Goal: Task Accomplishment & Management: Complete application form

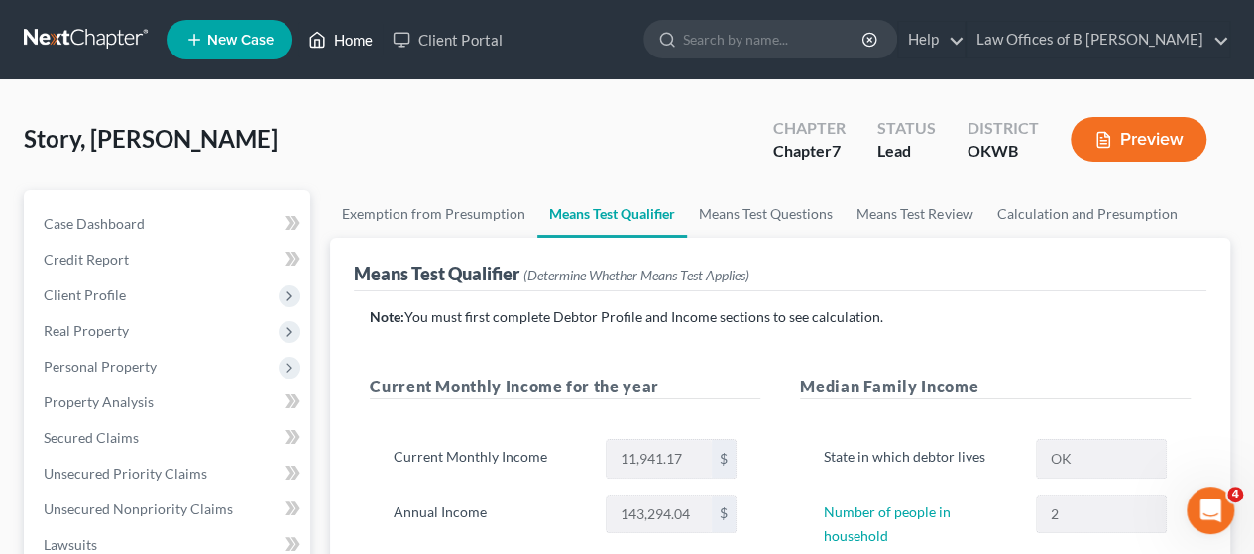
click at [365, 35] on link "Home" at bounding box center [340, 40] width 84 height 36
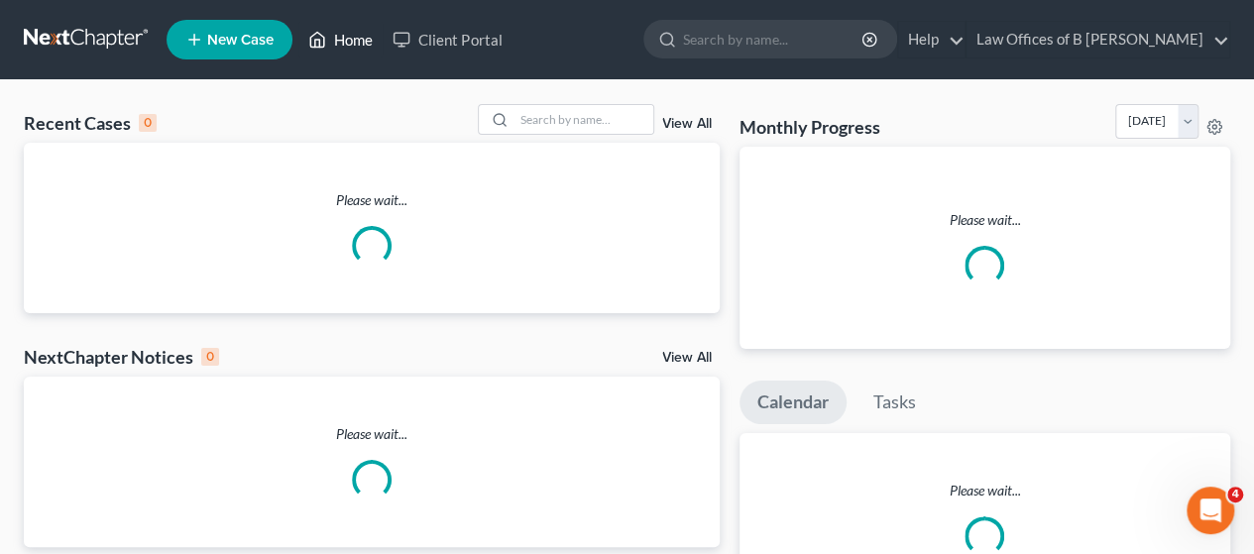
click at [365, 35] on link "Home" at bounding box center [340, 40] width 84 height 36
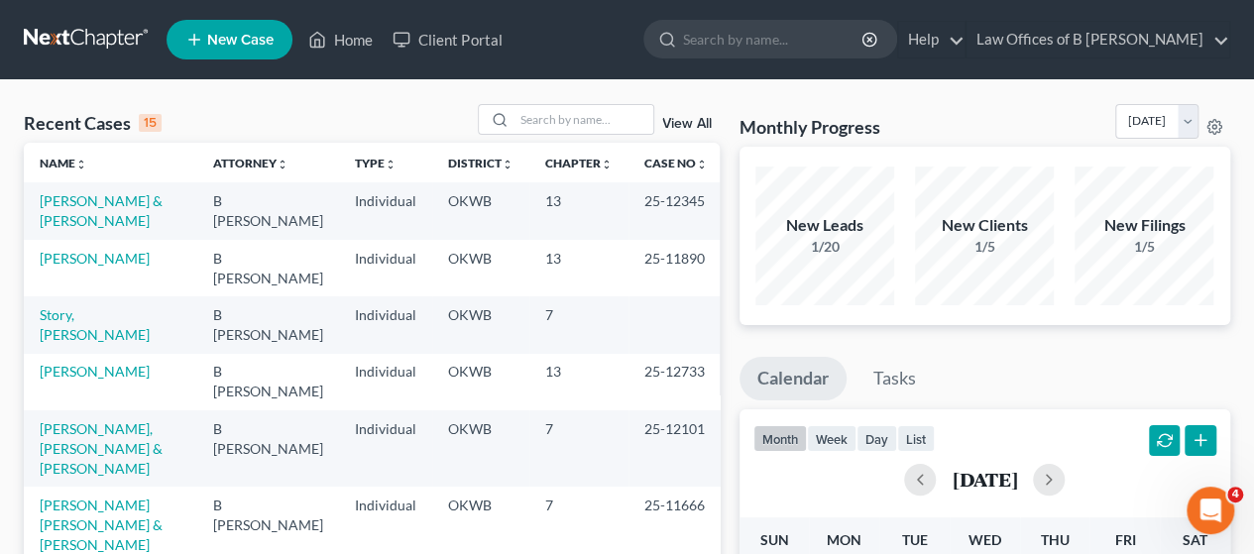
click at [85, 211] on td "[PERSON_NAME] & [PERSON_NAME]" at bounding box center [110, 210] width 173 height 57
click at [85, 199] on link "[PERSON_NAME] & [PERSON_NAME]" at bounding box center [101, 210] width 123 height 37
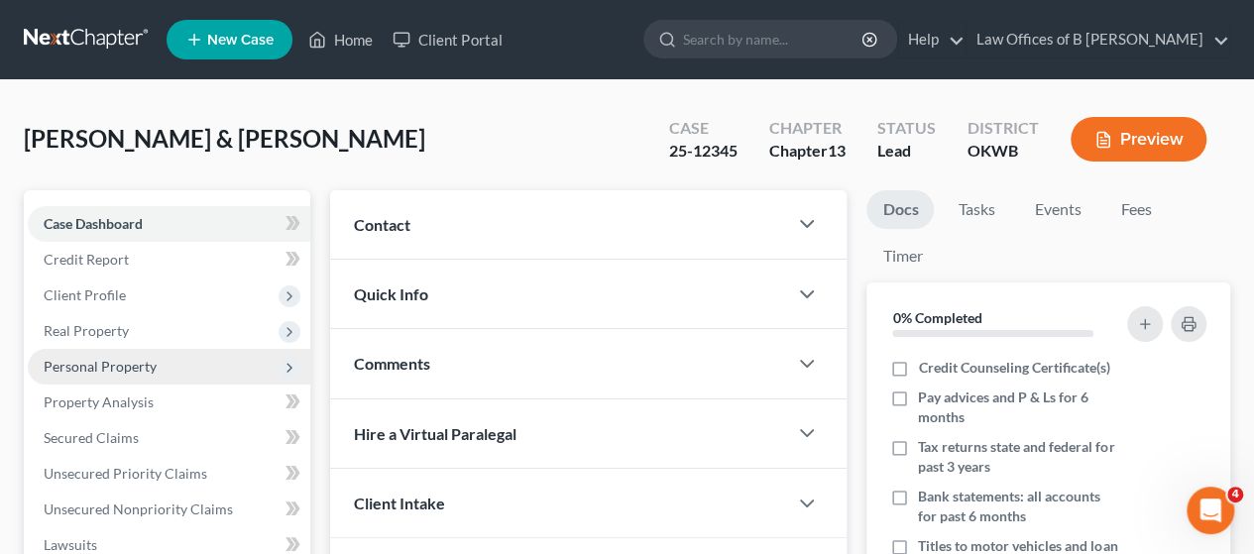
click at [164, 367] on span "Personal Property" at bounding box center [169, 367] width 283 height 36
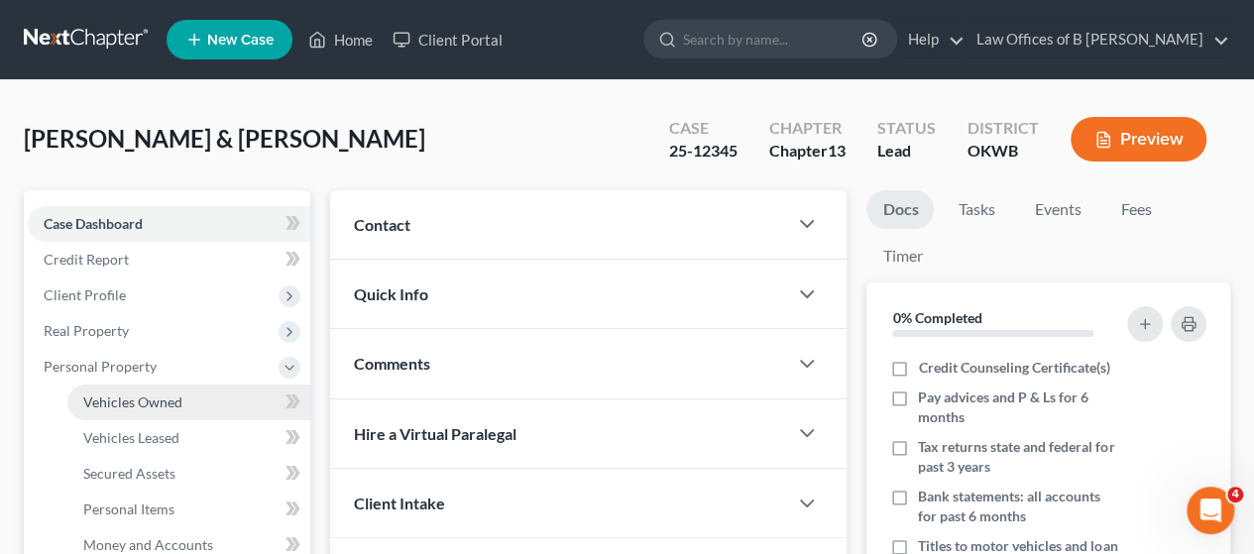
click at [143, 392] on link "Vehicles Owned" at bounding box center [188, 403] width 243 height 36
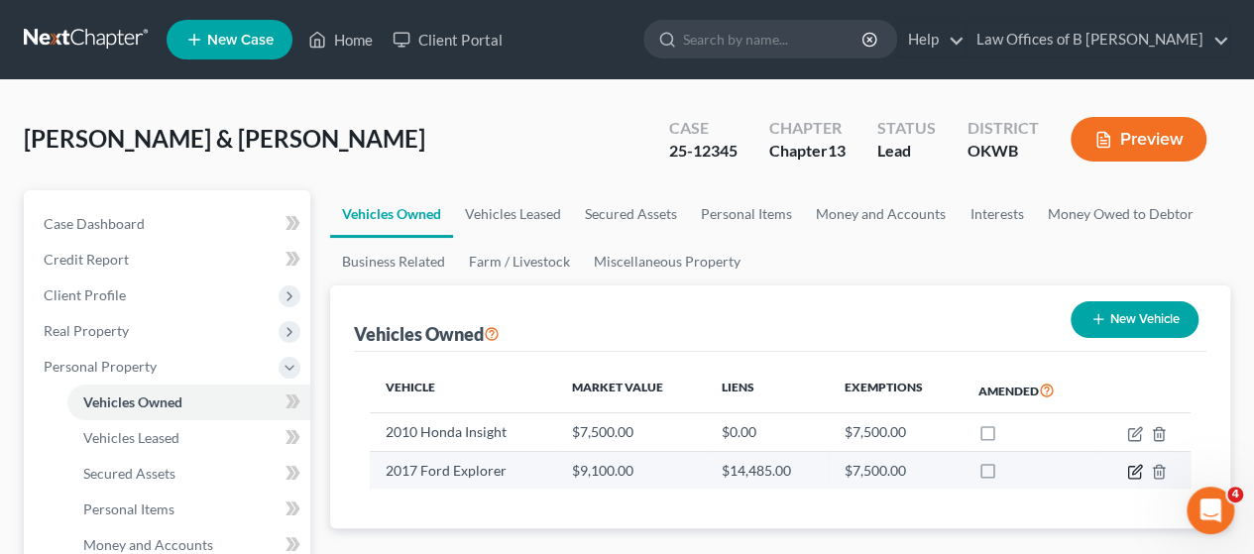
click at [1132, 470] on icon "button" at bounding box center [1135, 472] width 16 height 16
select select "0"
select select "9"
select select "2"
select select "1"
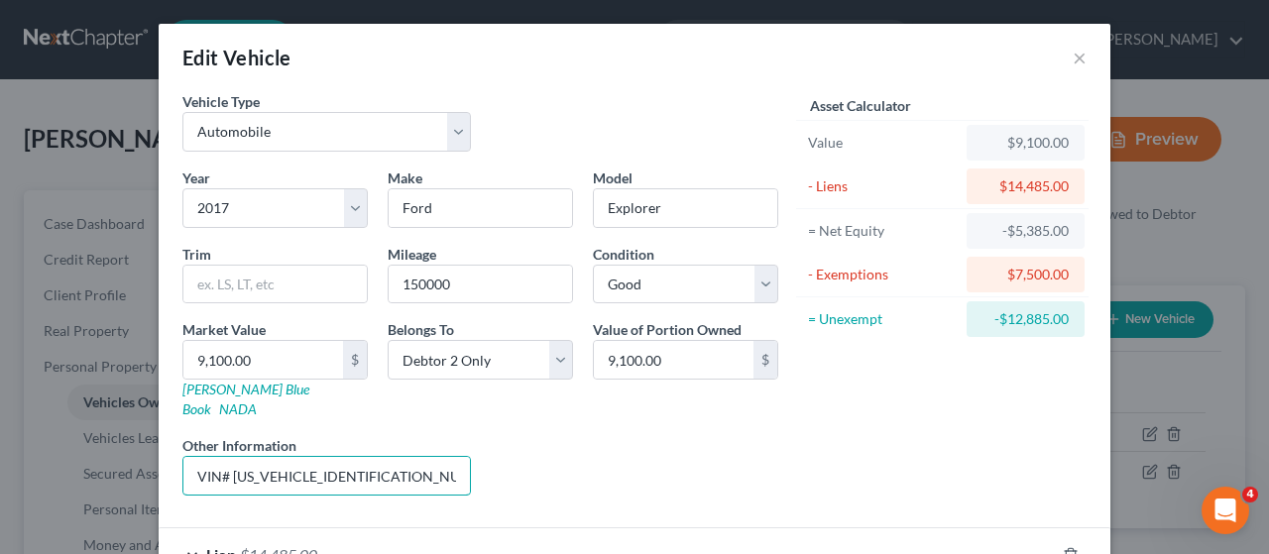
drag, startPoint x: 222, startPoint y: 451, endPoint x: 458, endPoint y: 429, distance: 237.0
click at [458, 435] on div "Other Information VIN# [US_VEHICLE_IDENTIFICATION_NUMBER]" at bounding box center [327, 465] width 308 height 60
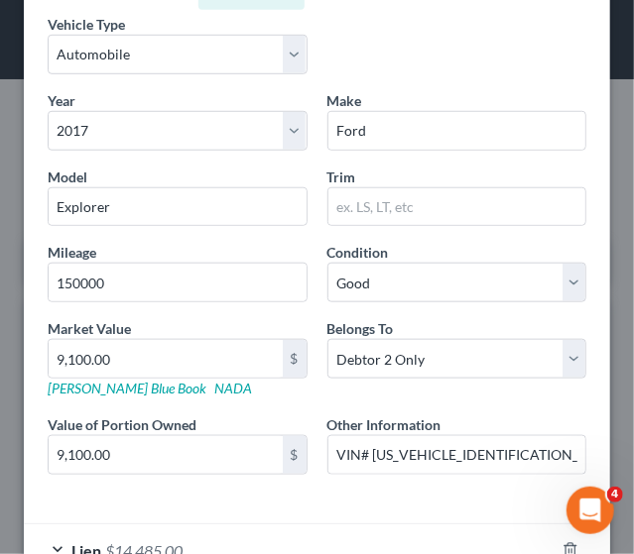
scroll to position [334, 0]
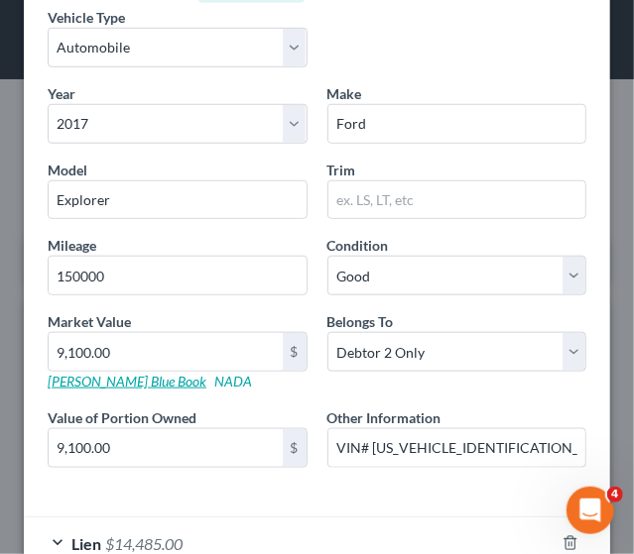
click at [103, 378] on link "[PERSON_NAME] Blue Book" at bounding box center [127, 381] width 159 height 17
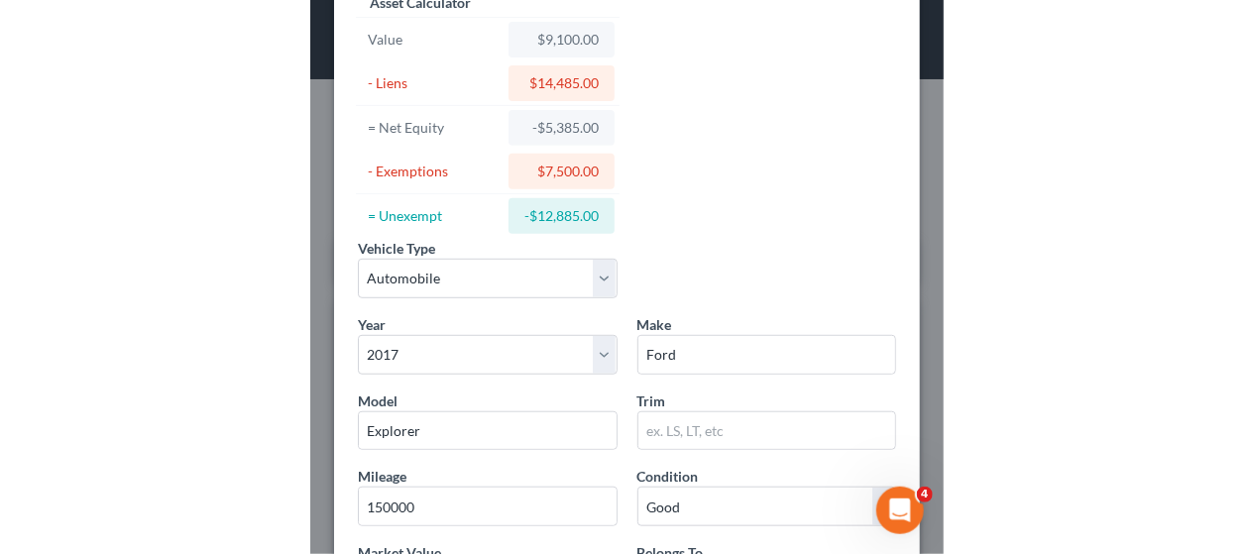
scroll to position [0, 0]
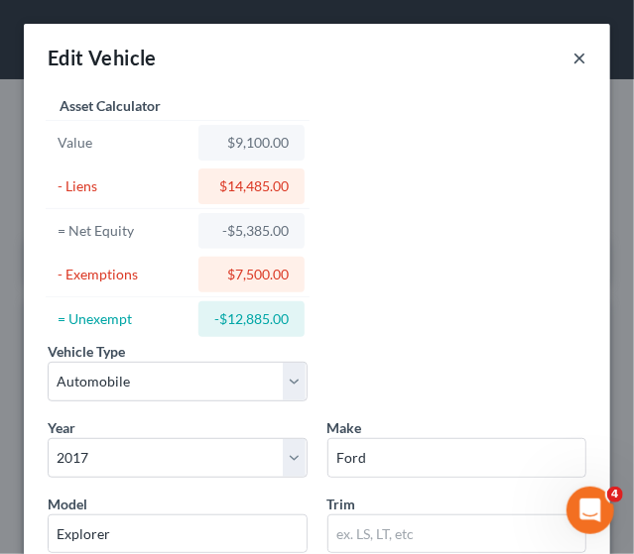
click at [572, 59] on button "×" at bounding box center [579, 58] width 14 height 24
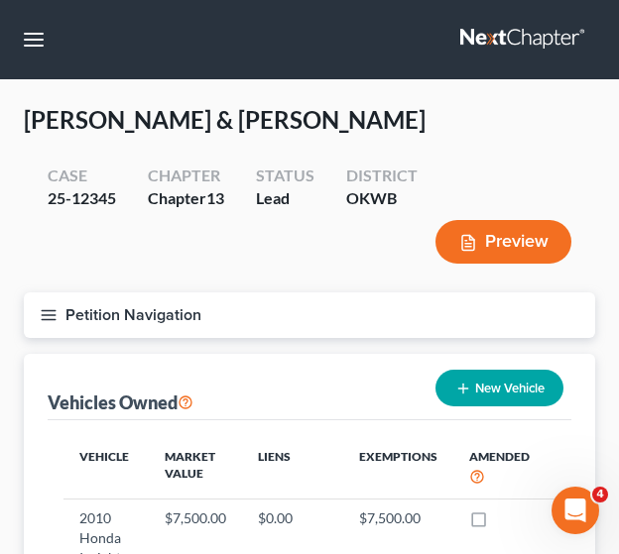
click at [46, 311] on line "button" at bounding box center [49, 311] width 14 height 0
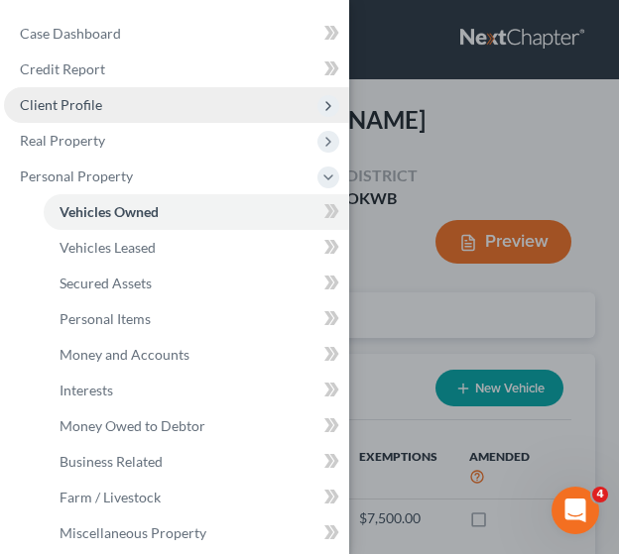
click at [105, 102] on span "Client Profile" at bounding box center [176, 105] width 345 height 36
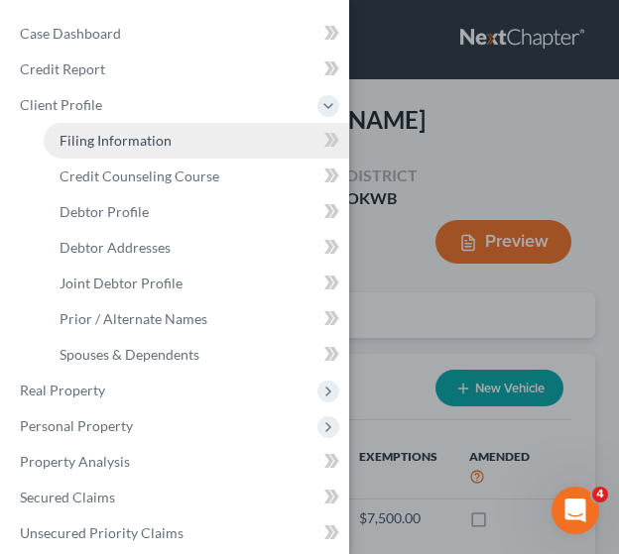
click at [110, 132] on span "Filing Information" at bounding box center [115, 140] width 112 height 17
select select "1"
select select "3"
select select "65"
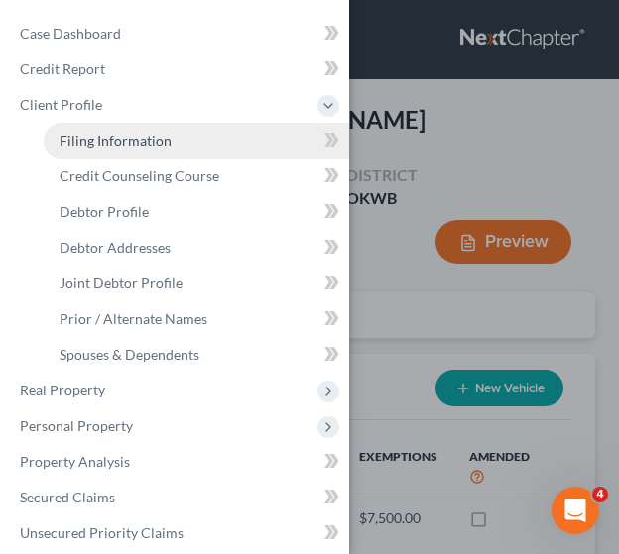
select select "0"
select select "37"
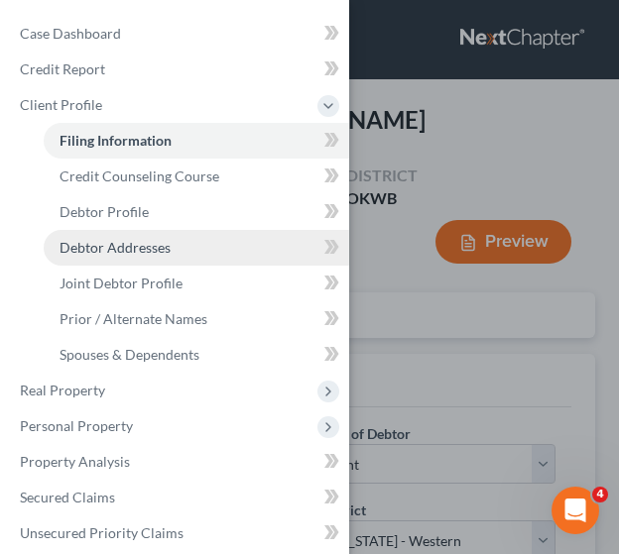
click at [112, 244] on span "Debtor Addresses" at bounding box center [114, 247] width 111 height 17
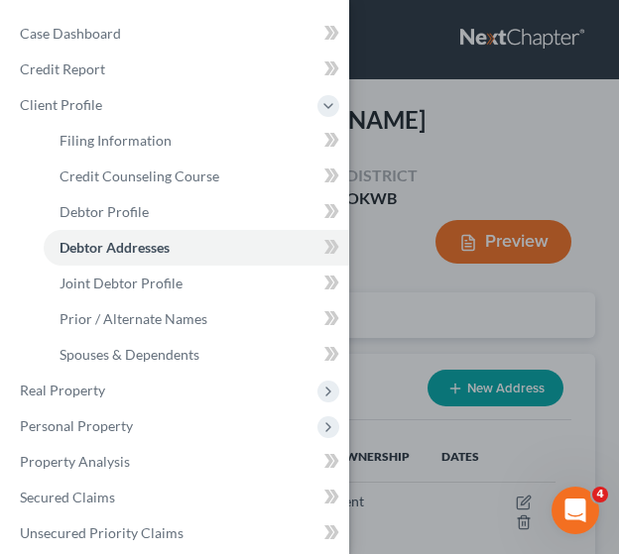
click at [389, 236] on div "Case Dashboard Payments Invoices Payments Payments Credit Report Client Profile" at bounding box center [309, 277] width 619 height 554
